Goal: Information Seeking & Learning: Learn about a topic

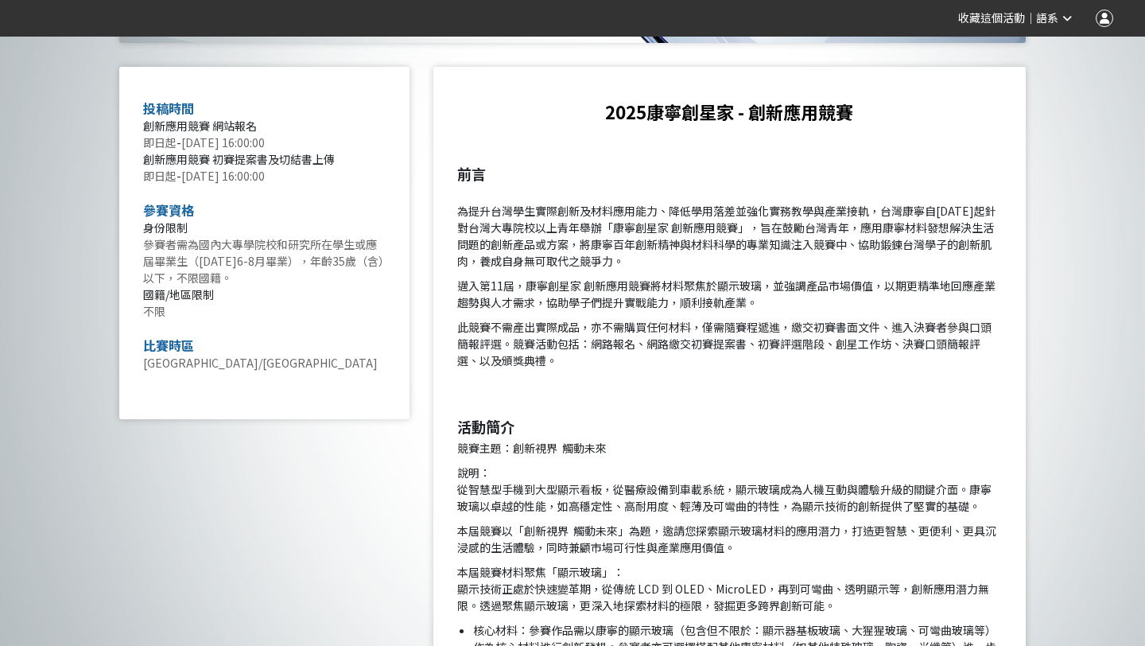
scroll to position [614, 0]
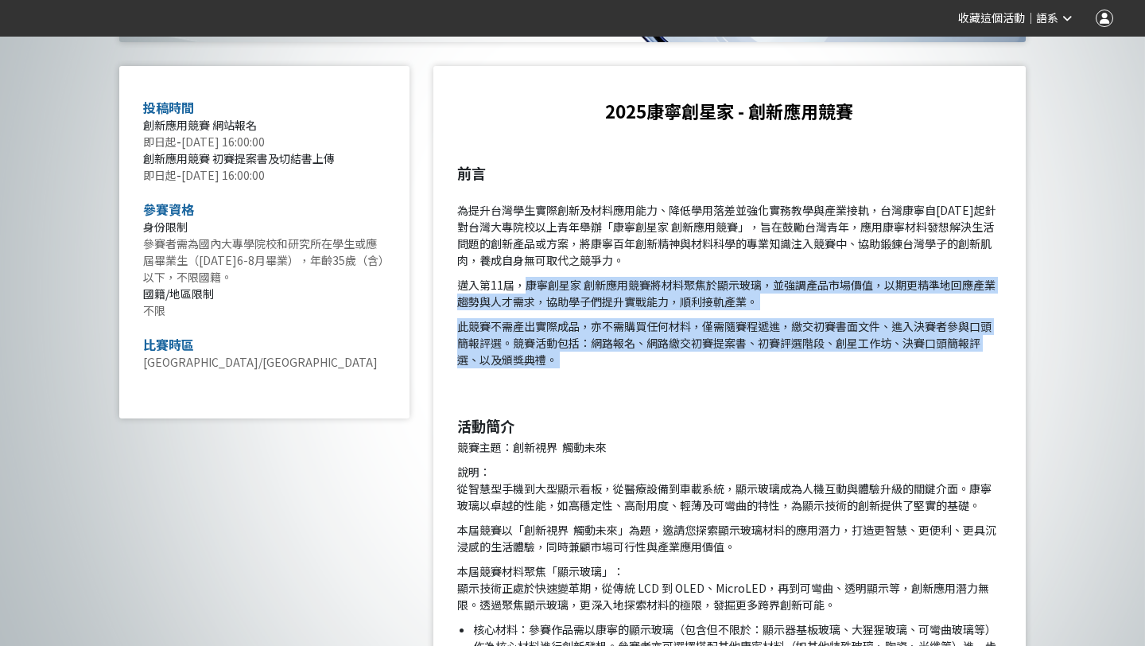
drag, startPoint x: 523, startPoint y: 282, endPoint x: 918, endPoint y: 371, distance: 404.3
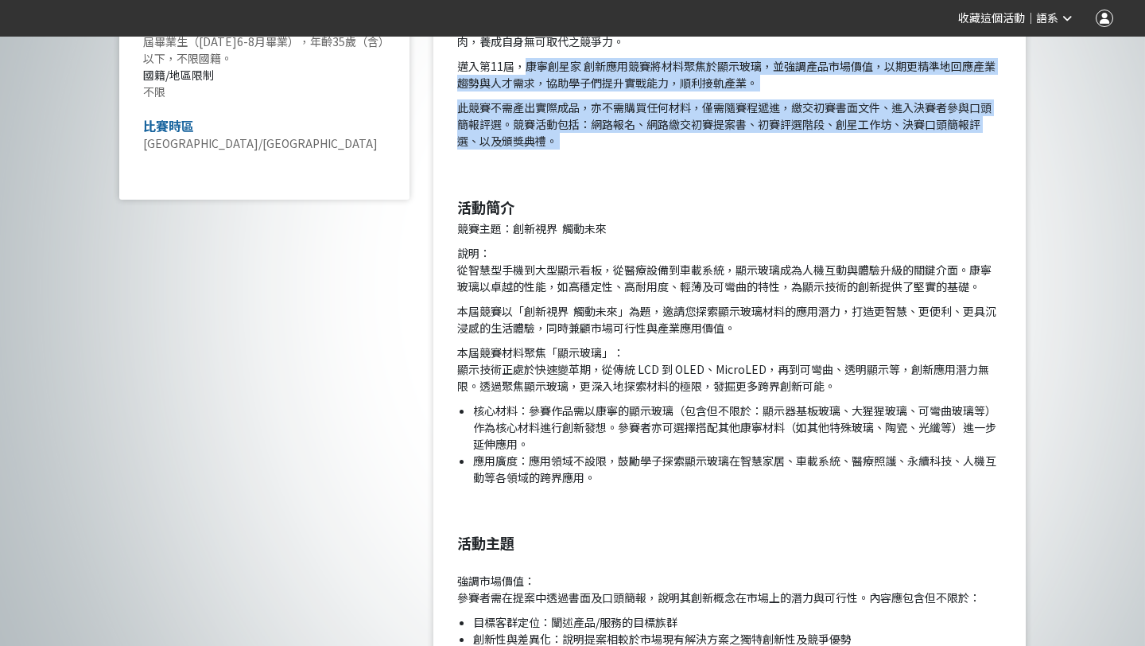
scroll to position [841, 0]
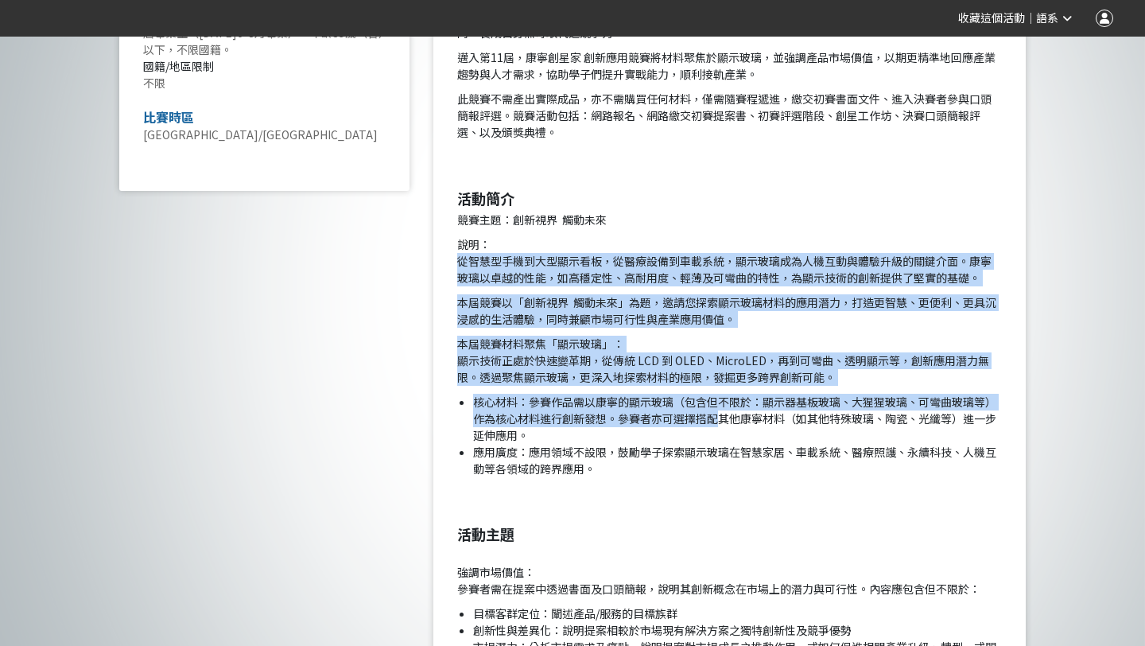
drag, startPoint x: 459, startPoint y: 263, endPoint x: 716, endPoint y: 417, distance: 300.3
click at [716, 418] on li "核心材料：參賽作品需以康寧的顯示玻璃（包含但不限於：顯示器基板玻璃、大猩猩玻璃、可彎曲玻璃等）作為核心材料進行創新發想。參賽者亦可選擇搭配其他康寧材料（如其他…" at bounding box center [737, 419] width 529 height 50
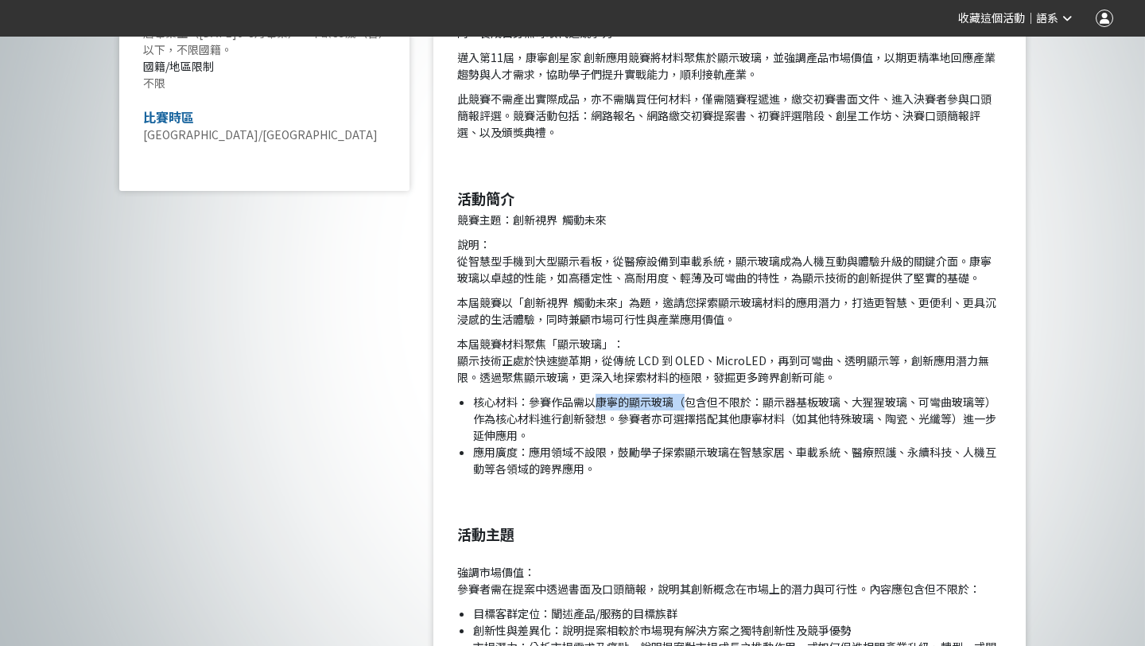
drag, startPoint x: 597, startPoint y: 404, endPoint x: 681, endPoint y: 396, distance: 83.9
click at [683, 397] on li "核心材料：參賽作品需以康寧的顯示玻璃（包含但不限於：顯示器基板玻璃、大猩猩玻璃、可彎曲玻璃等）作為核心材料進行創新發想。參賽者亦可選擇搭配其他康寧材料（如其他…" at bounding box center [737, 419] width 529 height 50
copy li "康寧的顯示玻璃（"
drag, startPoint x: 763, startPoint y: 396, endPoint x: 833, endPoint y: 398, distance: 70.8
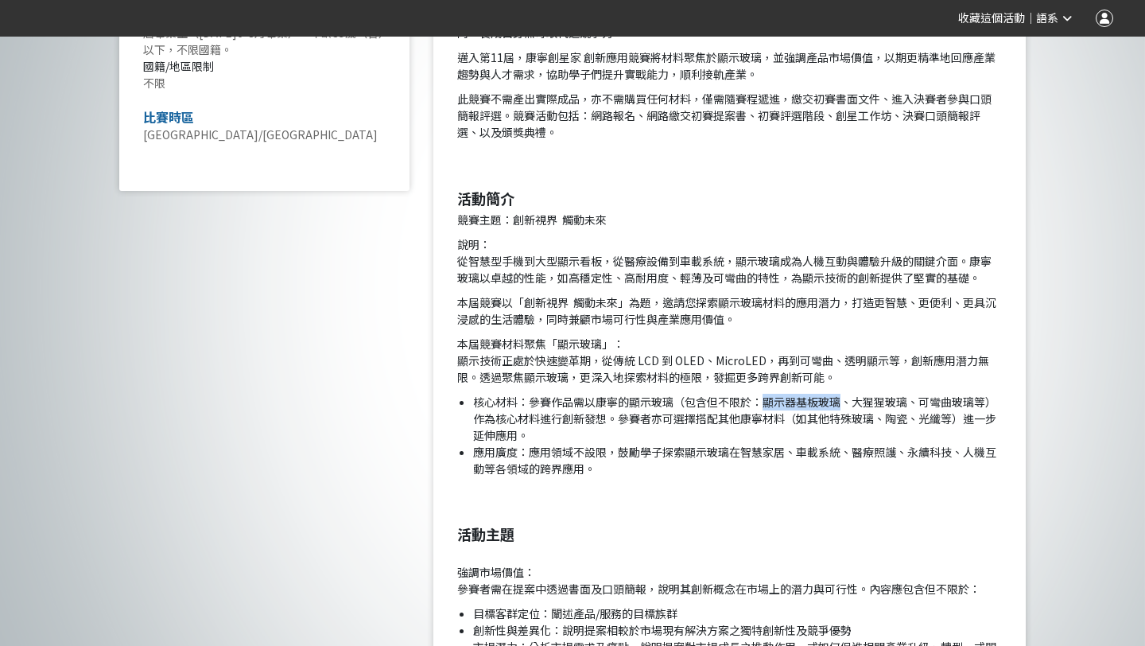
click at [838, 399] on li "核心材料：參賽作品需以康寧的顯示玻璃（包含但不限於：顯示器基板玻璃、大猩猩玻璃、可彎曲玻璃等）作為核心材料進行創新發想。參賽者亦可選擇搭配其他康寧材料（如其他…" at bounding box center [737, 419] width 529 height 50
copy li "顯示器基板玻璃"
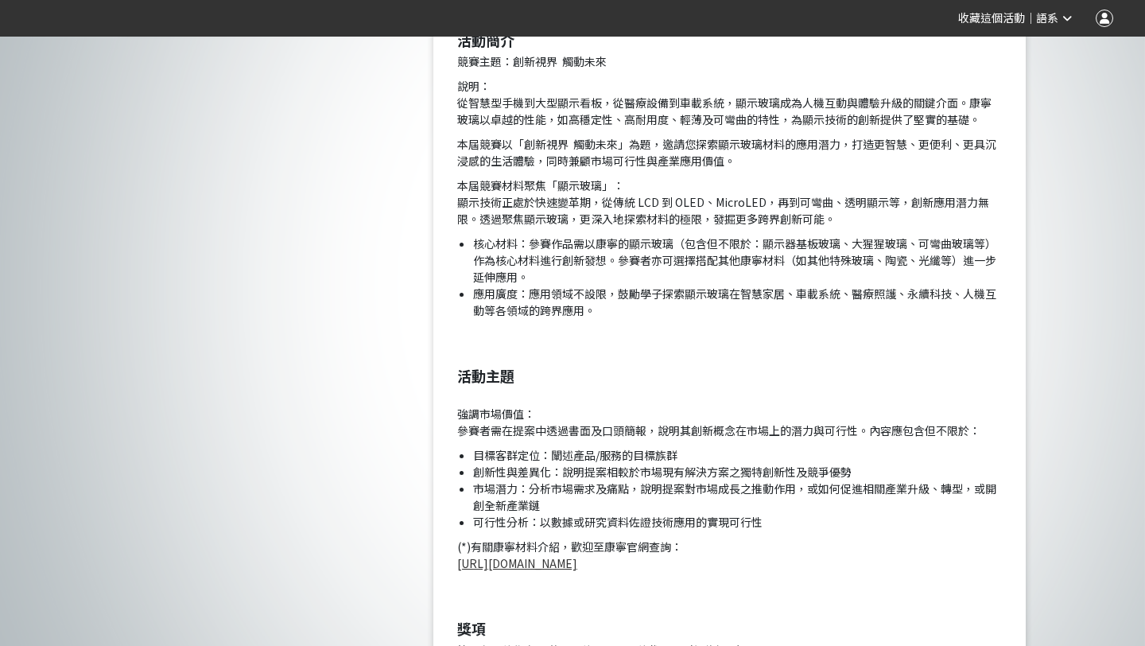
scroll to position [1060, 0]
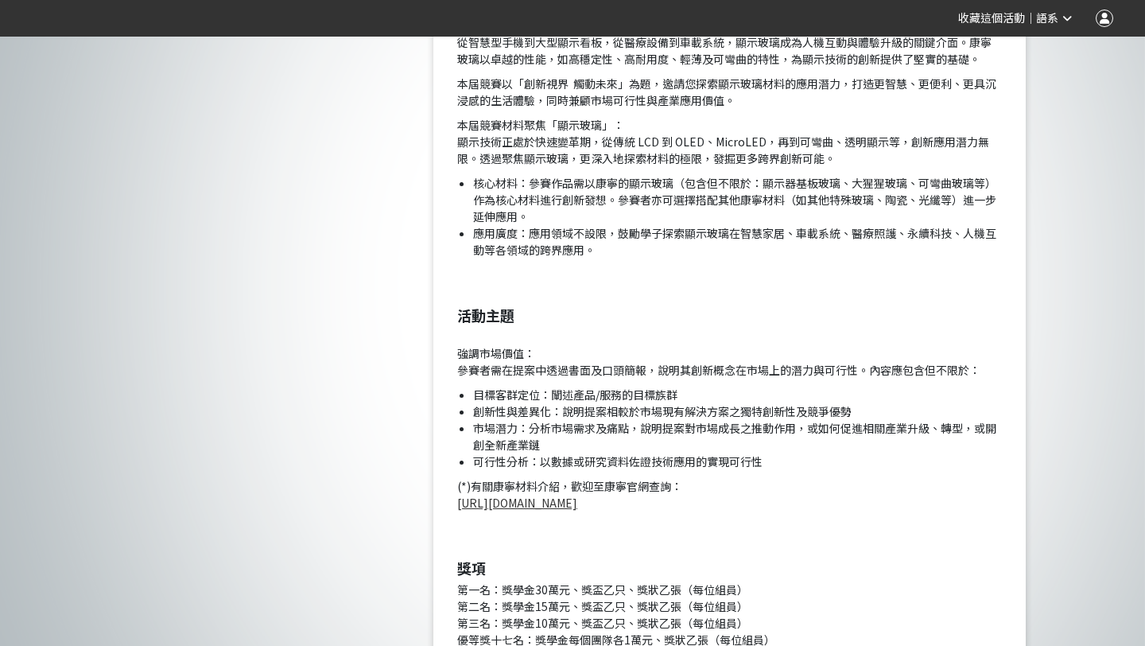
click at [776, 509] on p "(*)有關康寧材料介紹，歡迎至康寧官網查詢： http://www.corning.com/tw/zh_tw.html" at bounding box center [729, 494] width 545 height 33
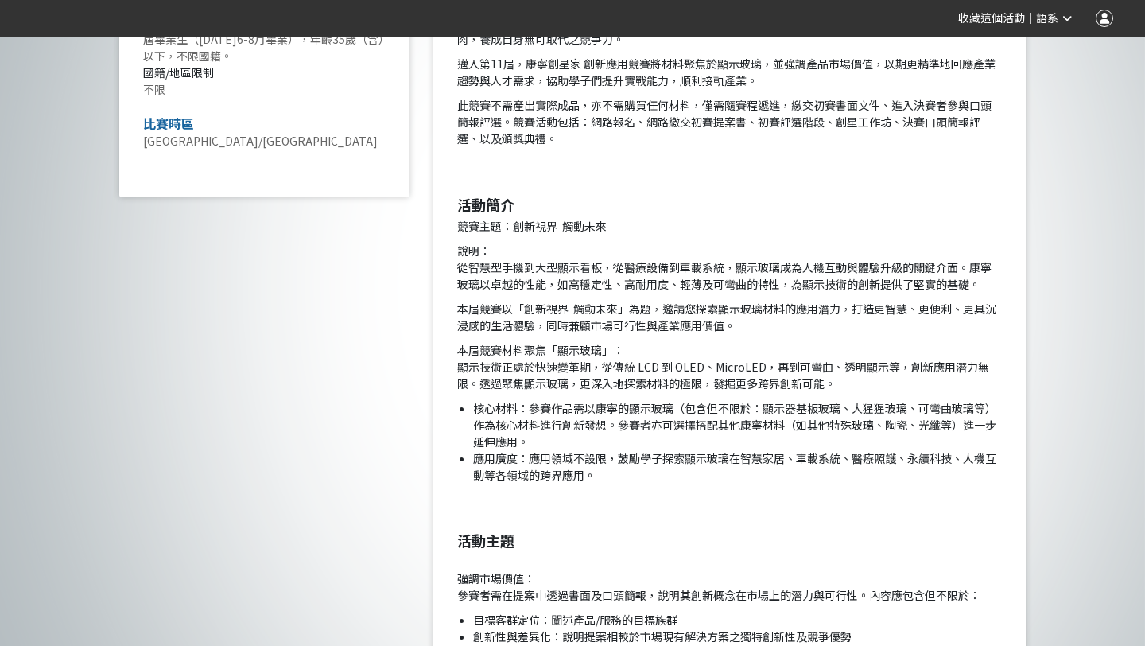
scroll to position [0, 0]
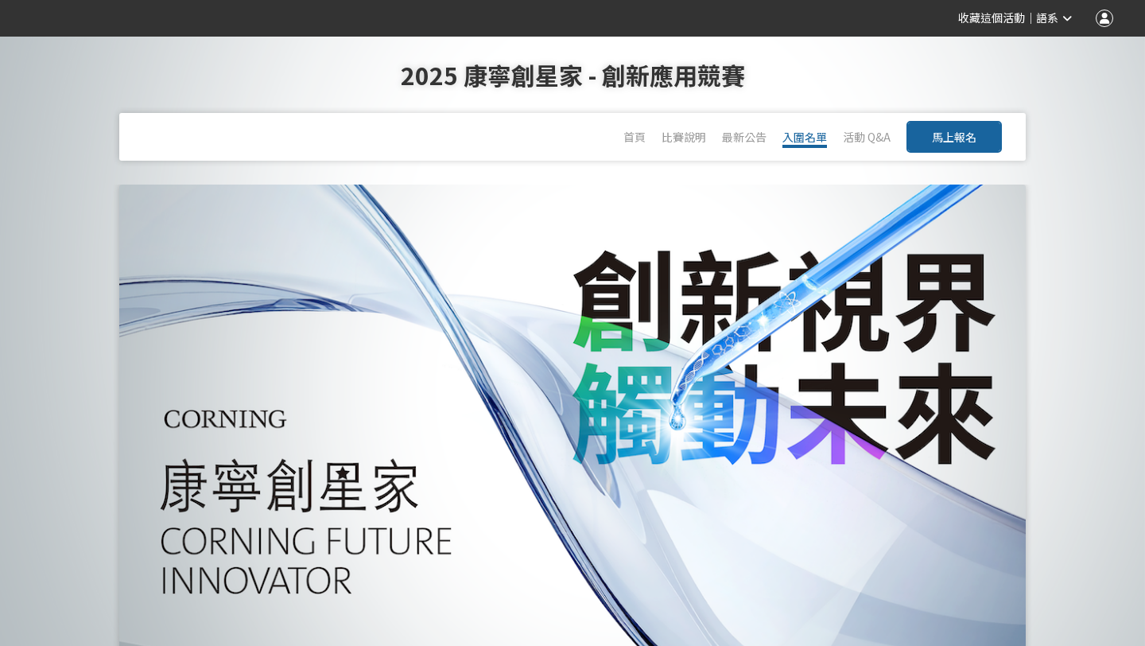
click at [809, 140] on link "入圍名單" at bounding box center [804, 138] width 45 height 19
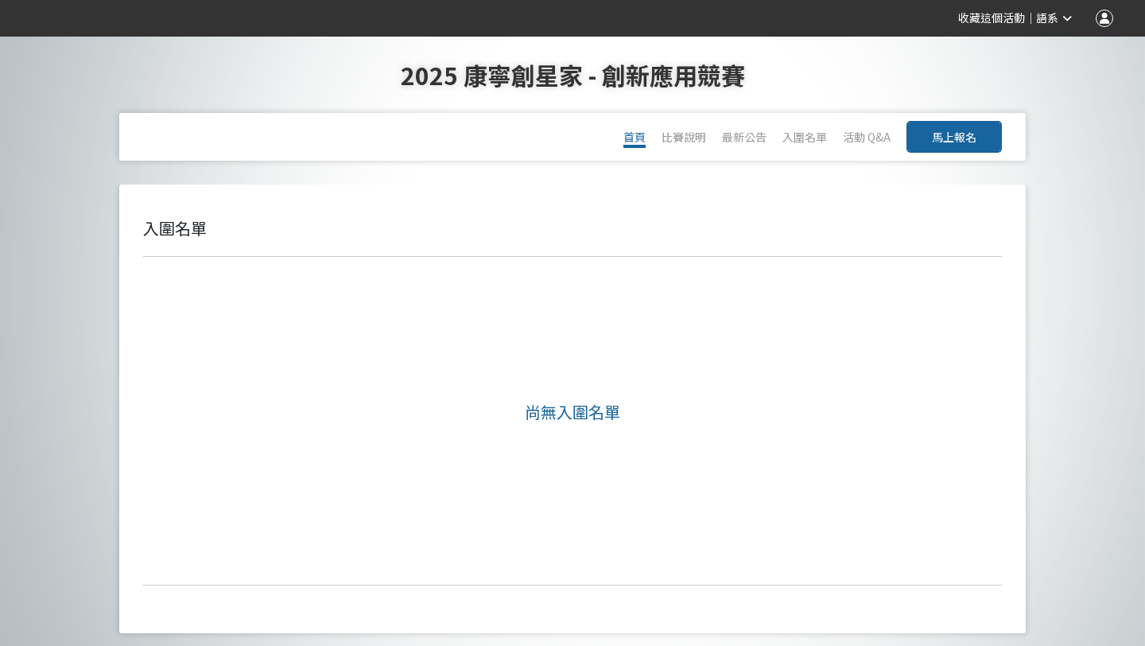
click at [627, 132] on span "首頁" at bounding box center [634, 137] width 22 height 16
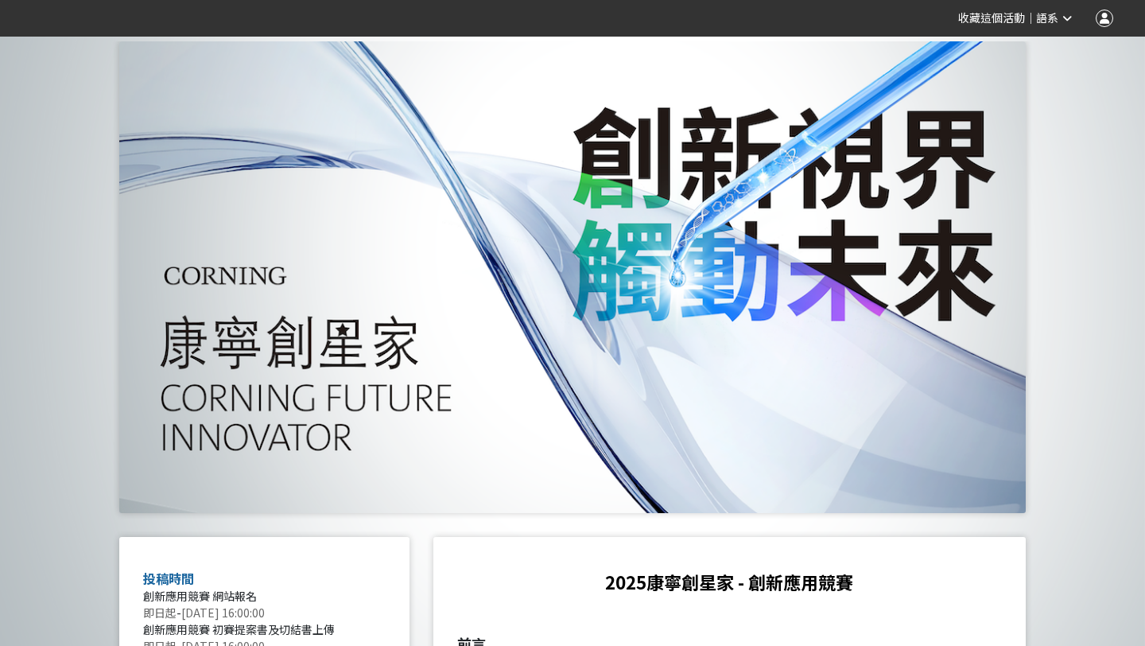
scroll to position [184, 0]
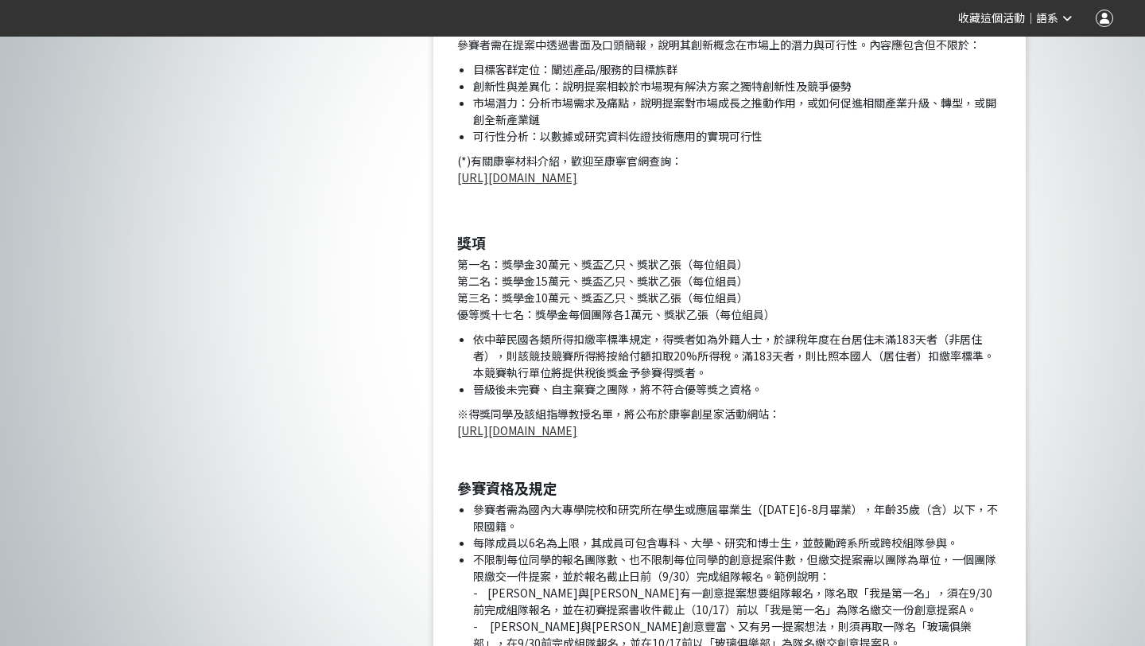
scroll to position [1386, 0]
